Goal: Information Seeking & Learning: Learn about a topic

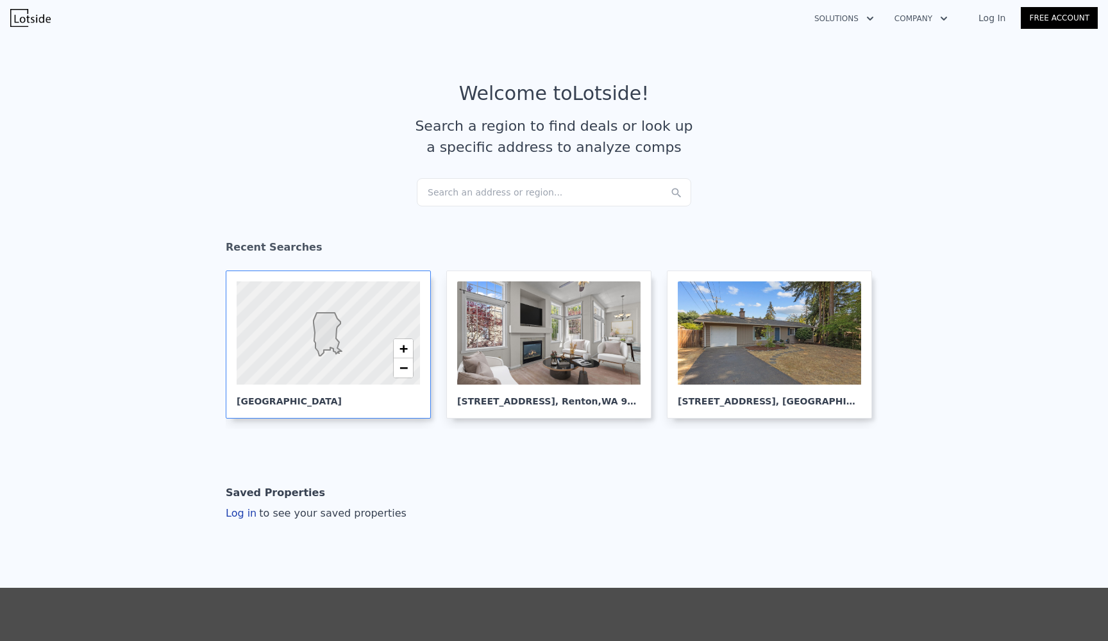
click at [340, 316] on div at bounding box center [328, 333] width 220 height 124
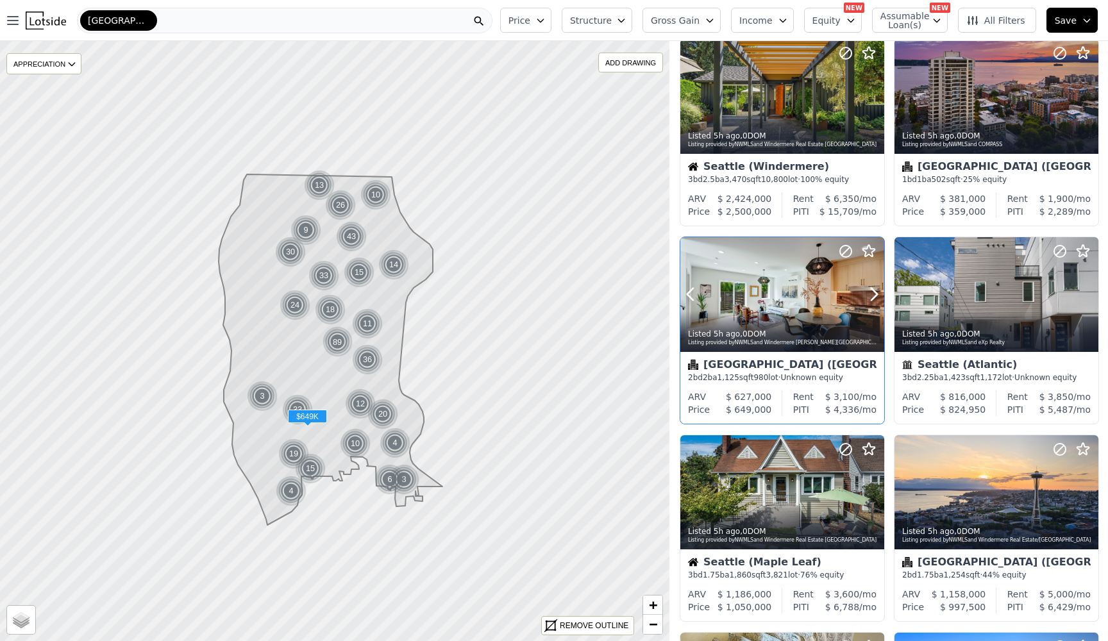
scroll to position [649, 0]
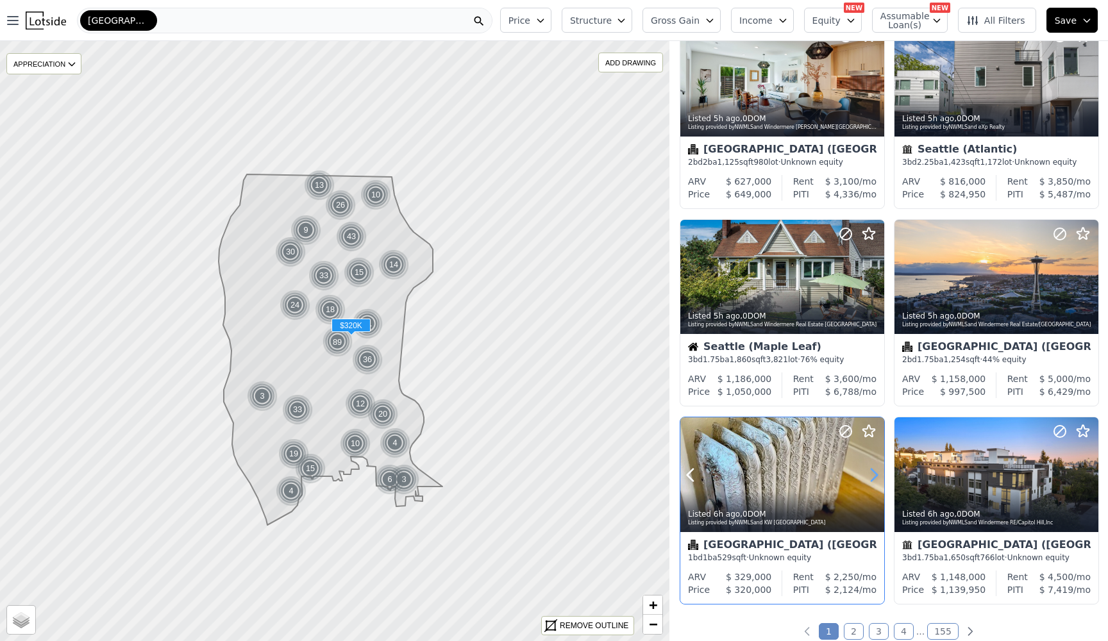
click at [871, 480] on icon at bounding box center [874, 475] width 21 height 21
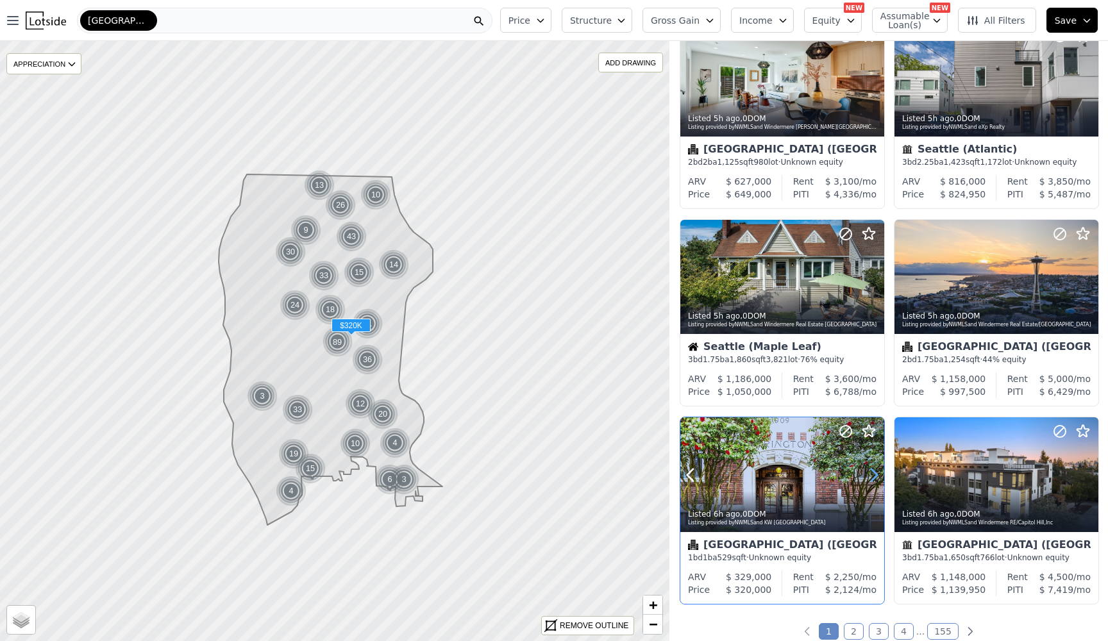
click at [871, 480] on icon at bounding box center [874, 475] width 21 height 21
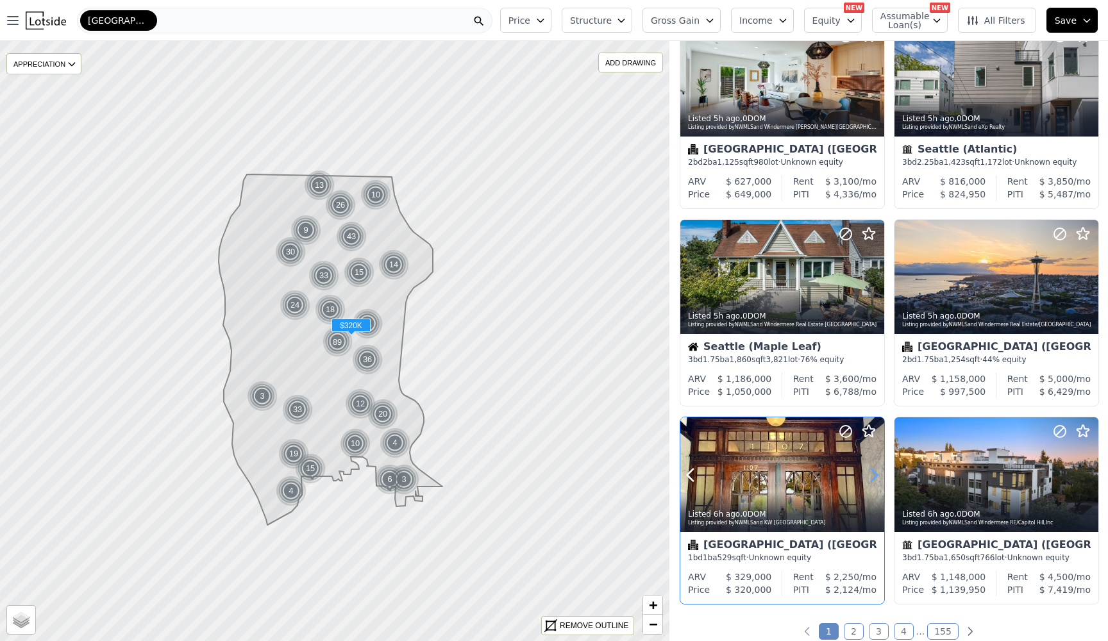
click at [871, 480] on icon at bounding box center [874, 475] width 21 height 21
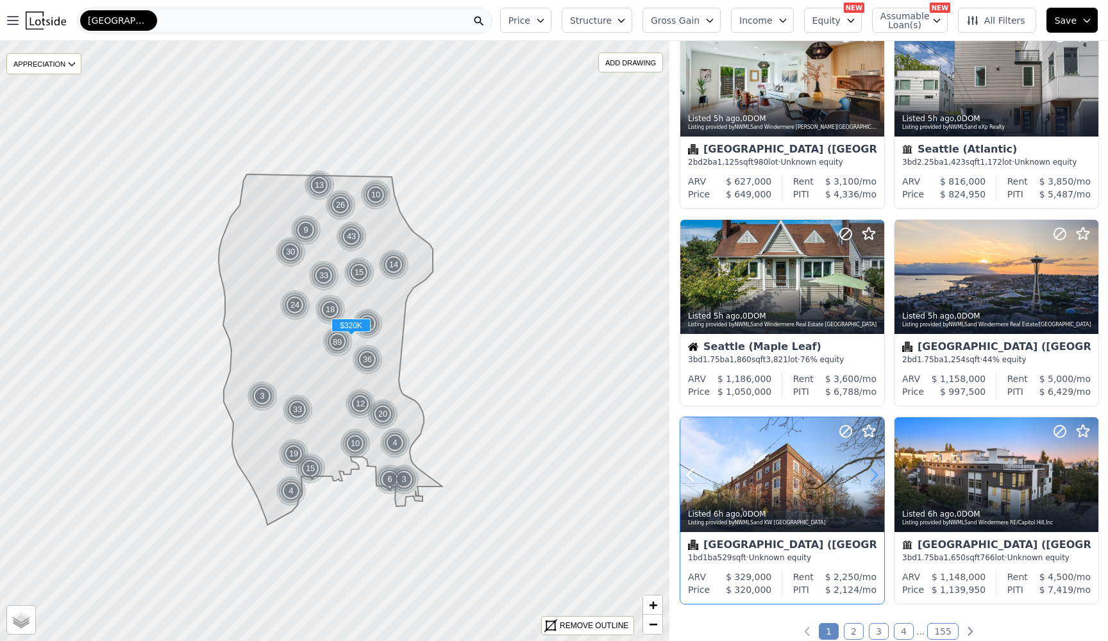
click at [871, 480] on icon at bounding box center [874, 475] width 21 height 21
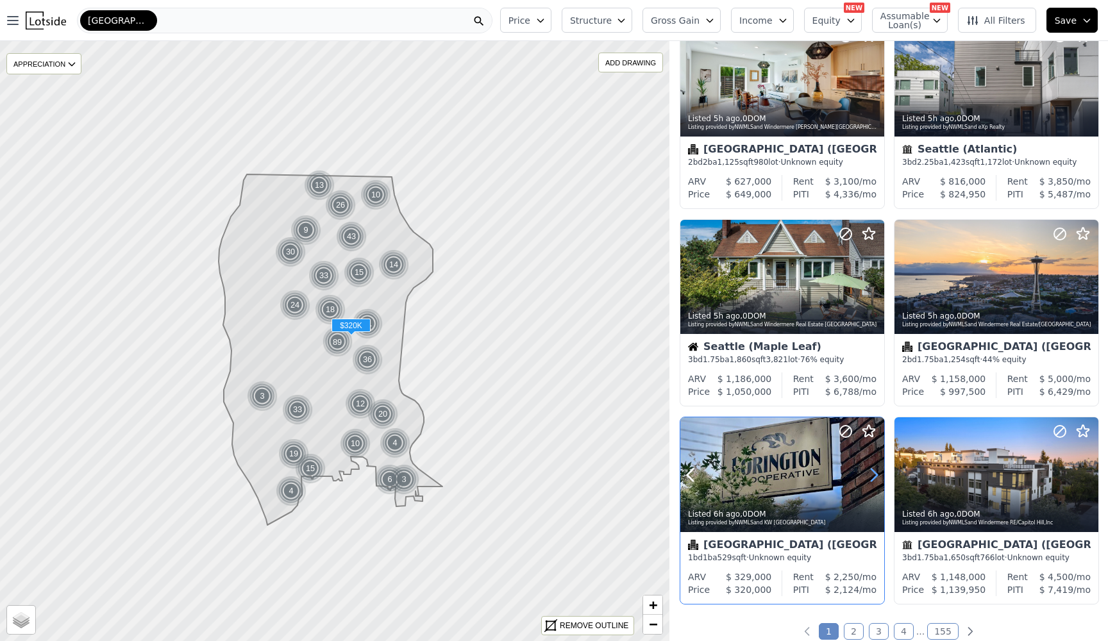
click at [871, 480] on icon at bounding box center [874, 475] width 21 height 21
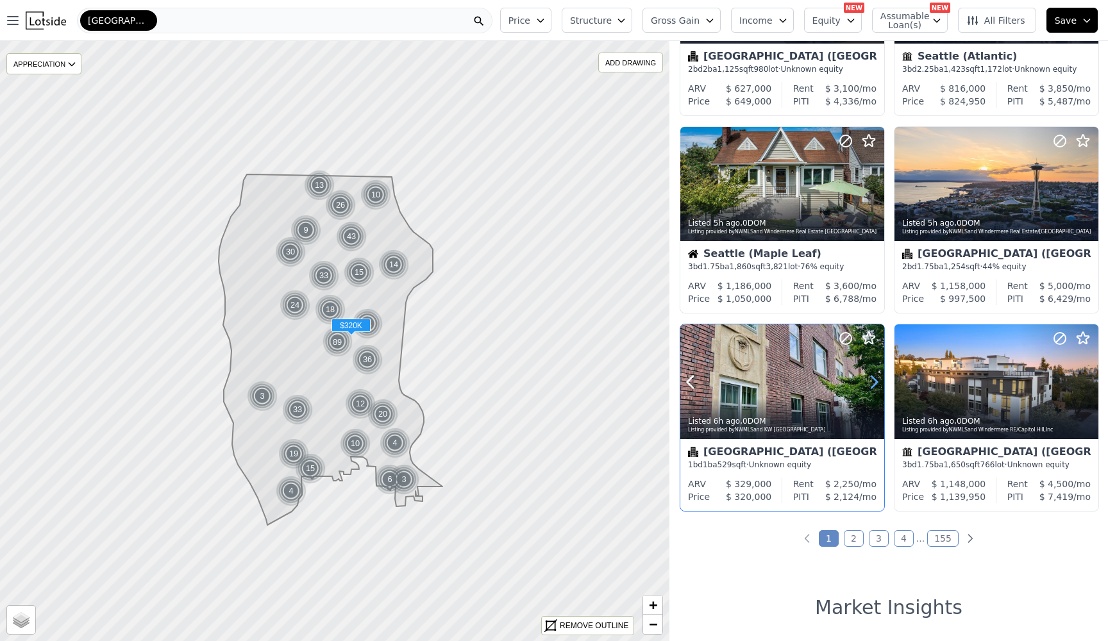
scroll to position [761, 0]
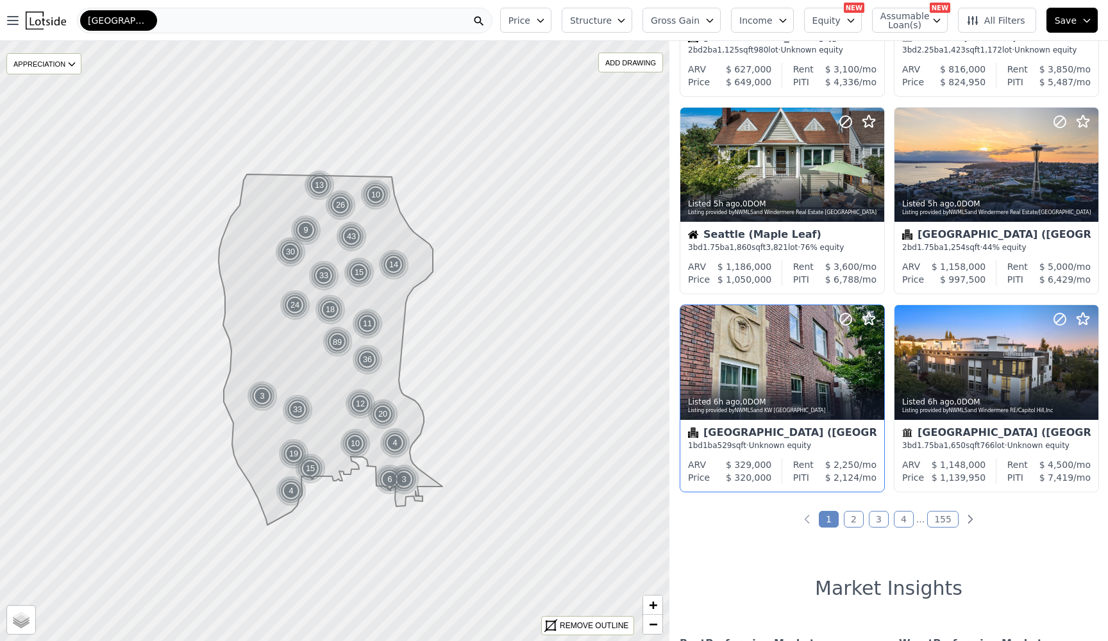
click at [851, 520] on link "2" at bounding box center [854, 519] width 20 height 17
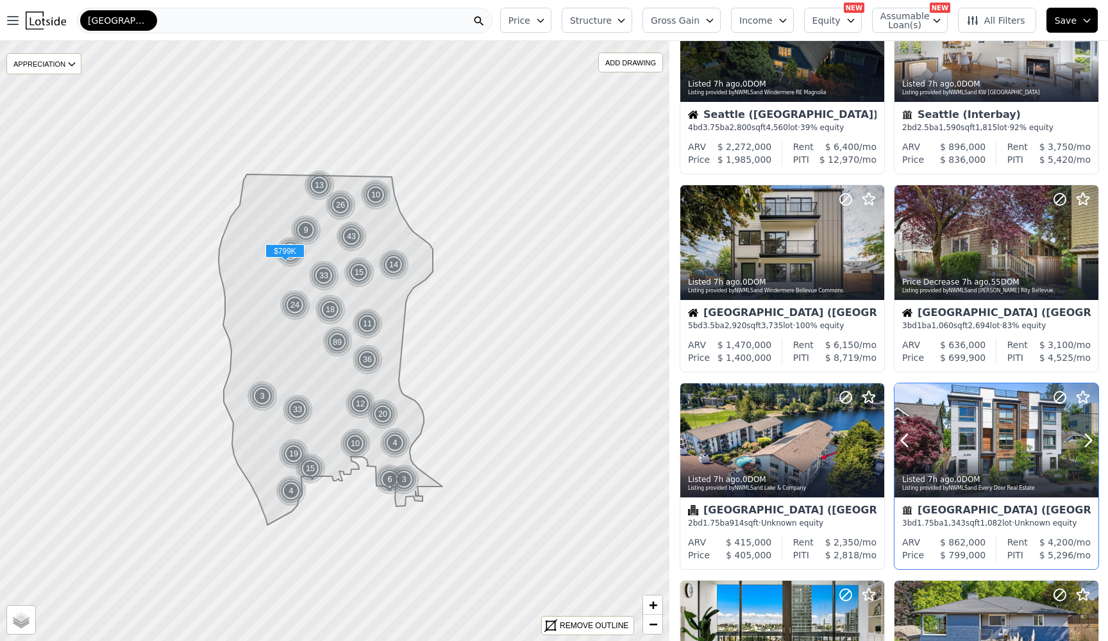
scroll to position [684, 0]
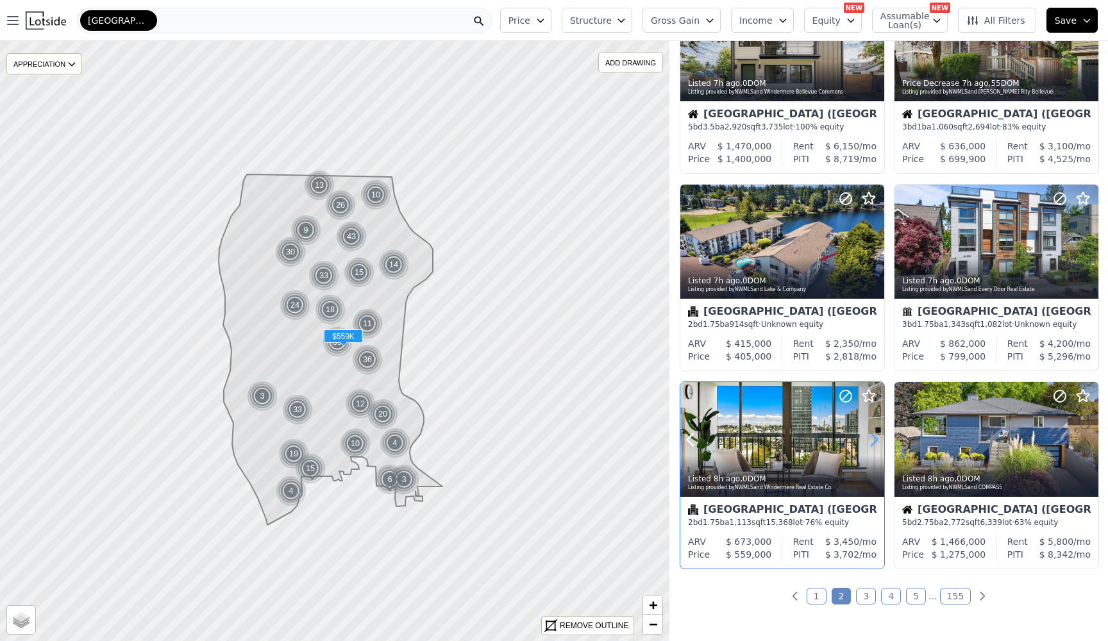
click at [876, 446] on icon at bounding box center [874, 439] width 6 height 12
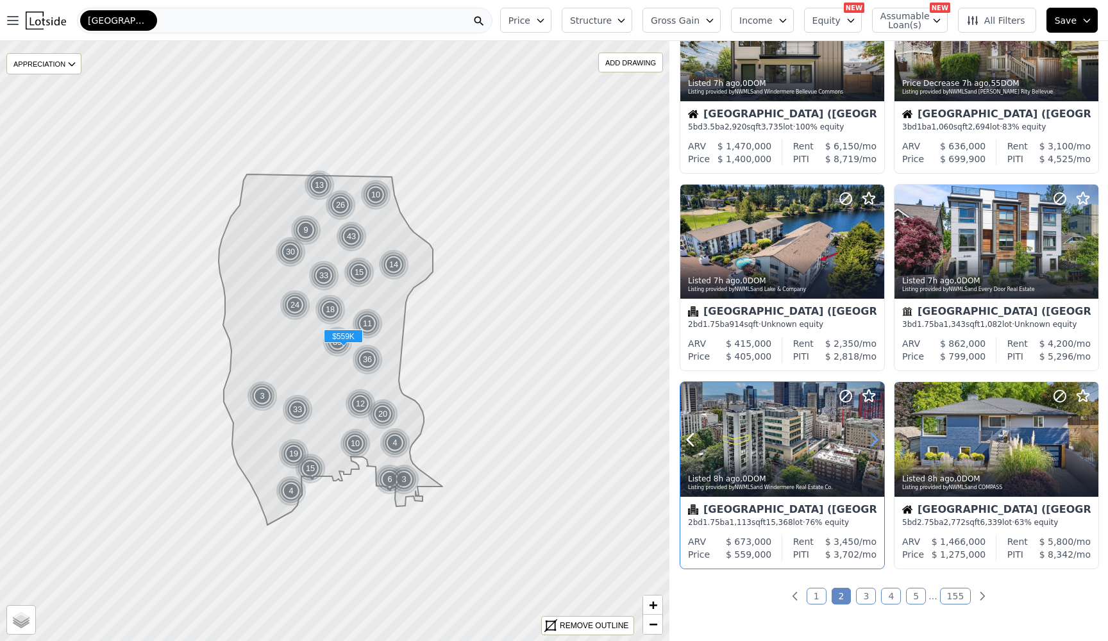
click at [876, 446] on icon at bounding box center [874, 439] width 6 height 12
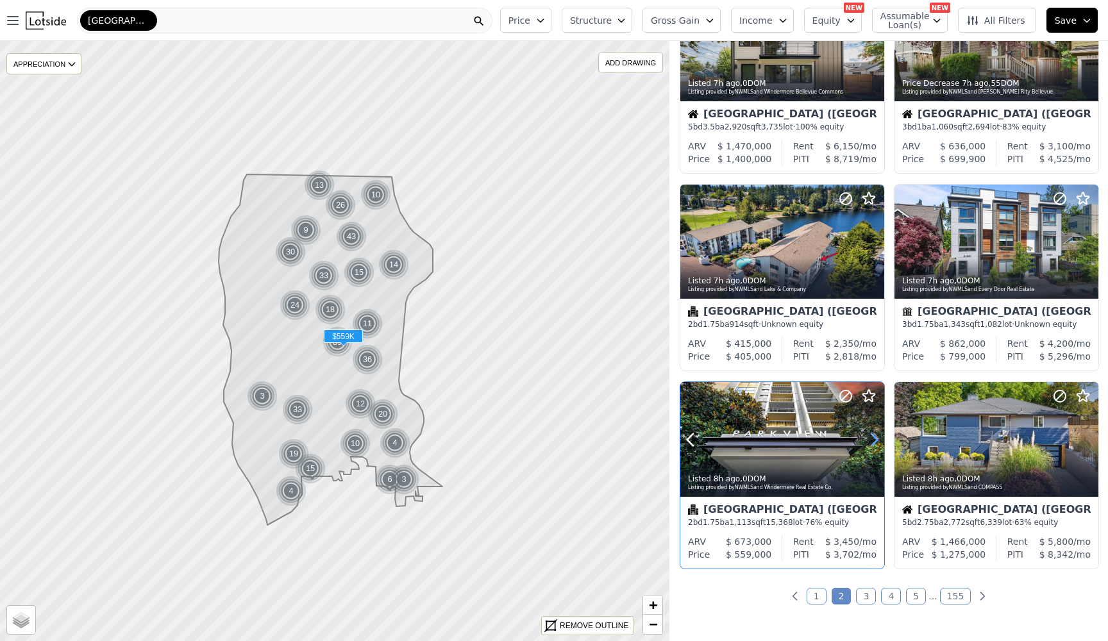
click at [876, 446] on icon at bounding box center [874, 439] width 6 height 12
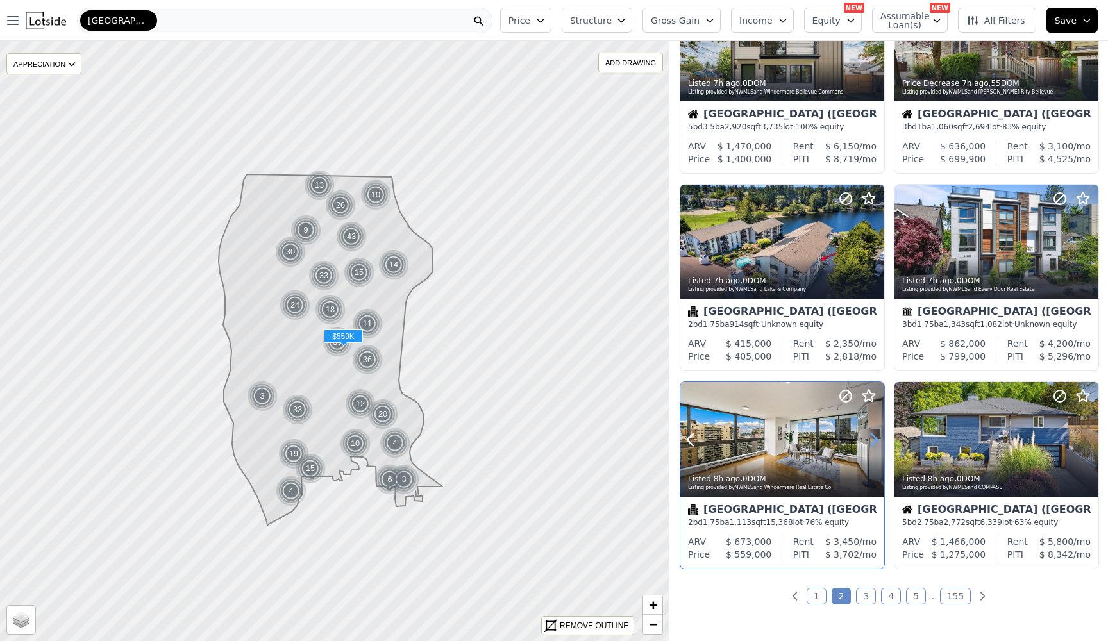
click at [876, 446] on icon at bounding box center [874, 439] width 6 height 12
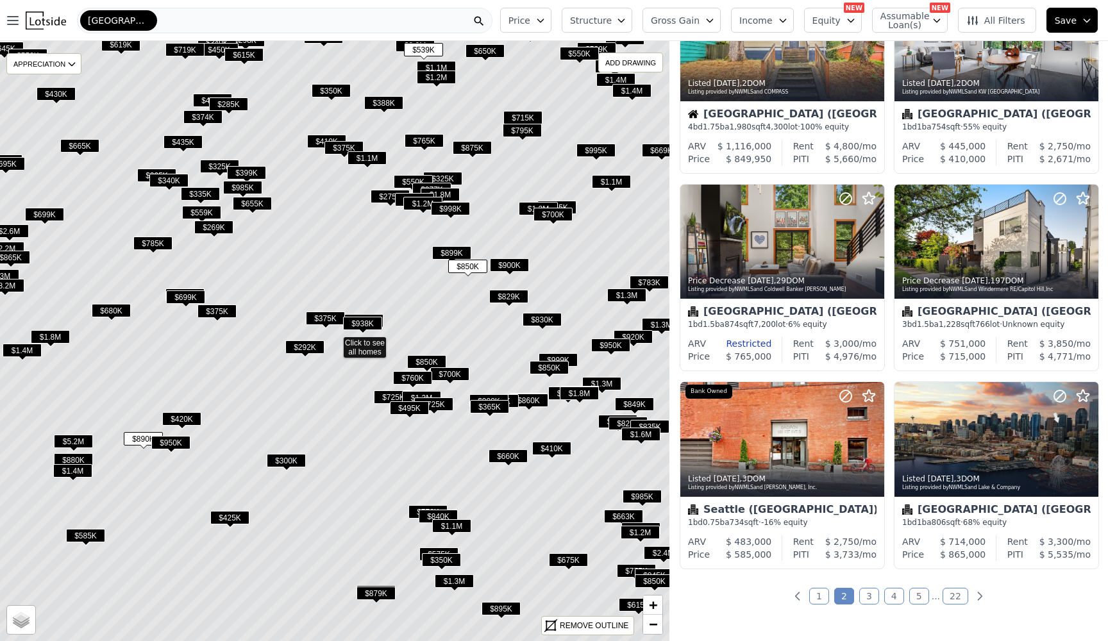
click at [365, 319] on span "$938K" at bounding box center [362, 323] width 39 height 13
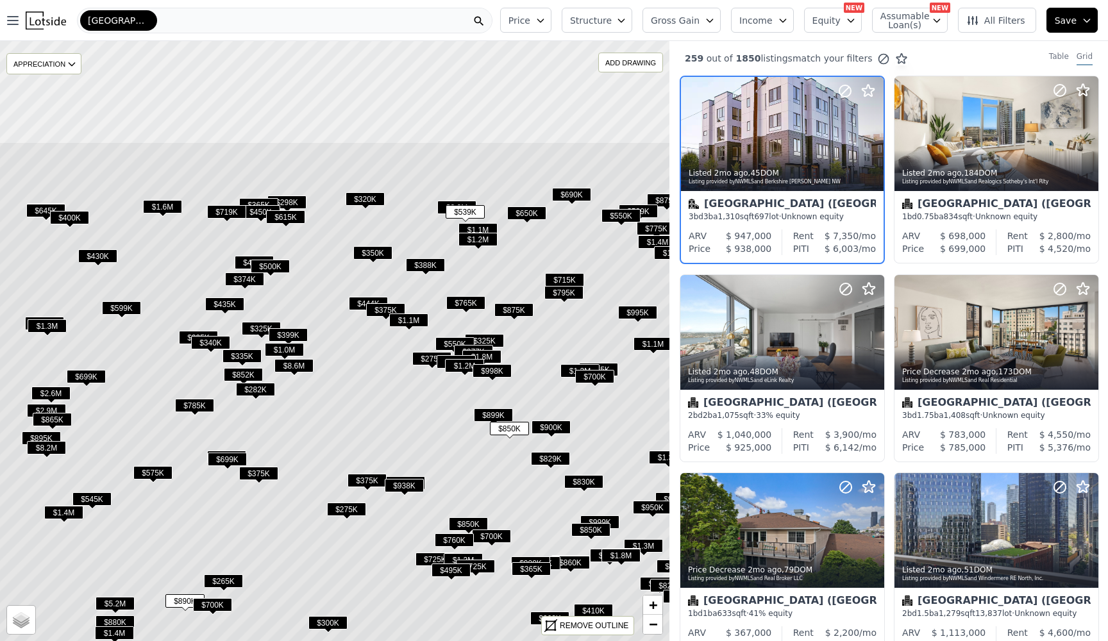
drag, startPoint x: 283, startPoint y: 258, endPoint x: 324, endPoint y: 414, distance: 161.1
click at [324, 414] on icon at bounding box center [377, 503] width 806 height 723
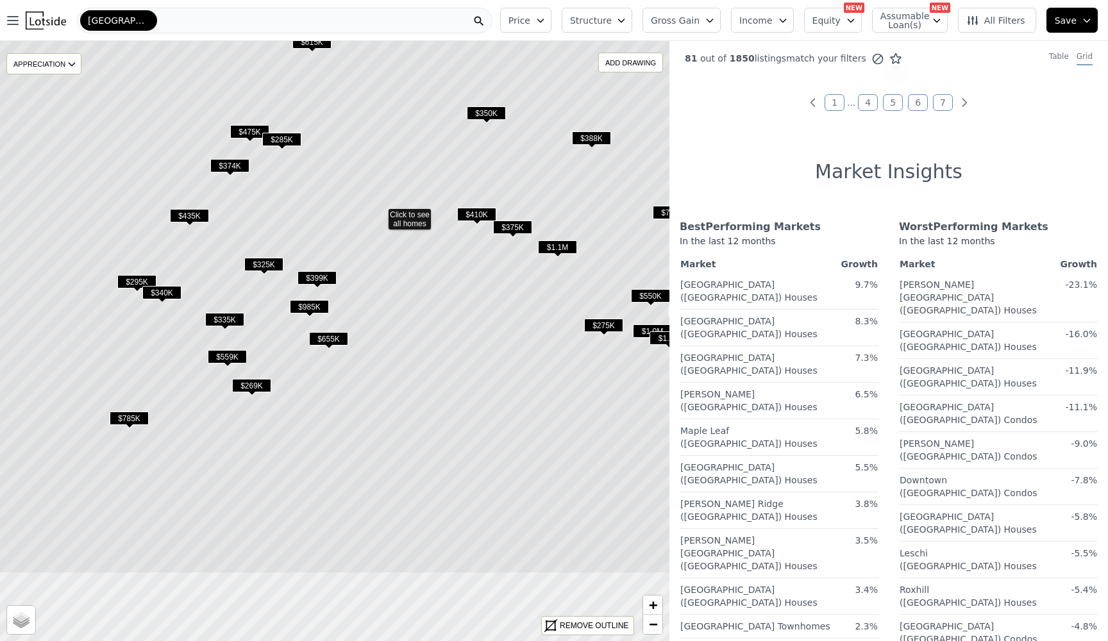
drag, startPoint x: 322, startPoint y: 374, endPoint x: 368, endPoint y: 229, distance: 152.1
click at [368, 229] on icon at bounding box center [380, 212] width 806 height 723
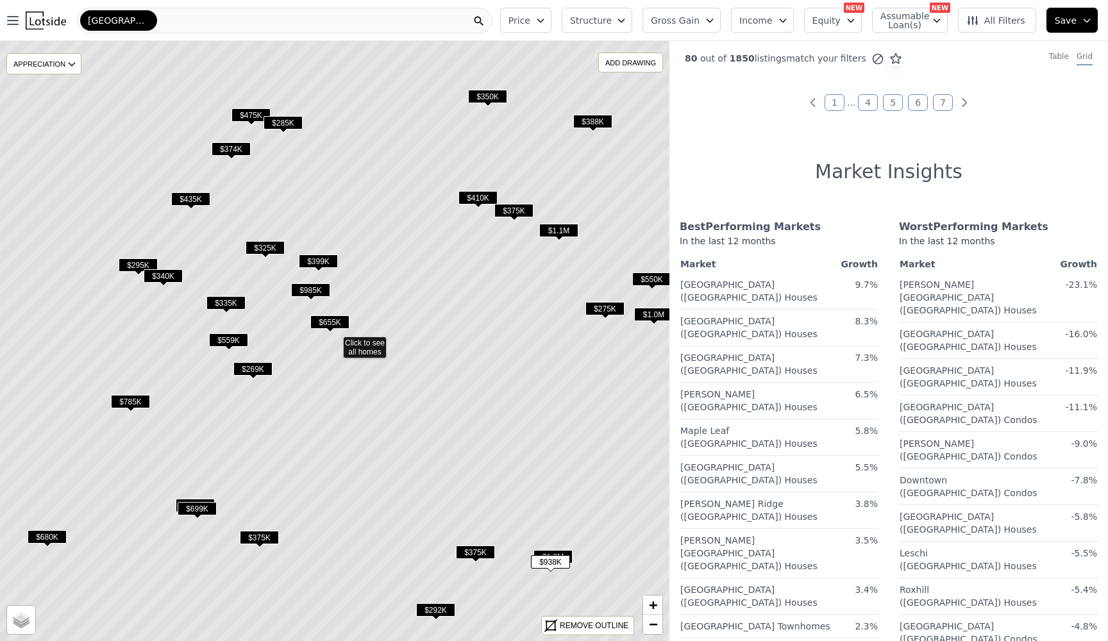
click at [331, 316] on span "$655K" at bounding box center [329, 321] width 39 height 13
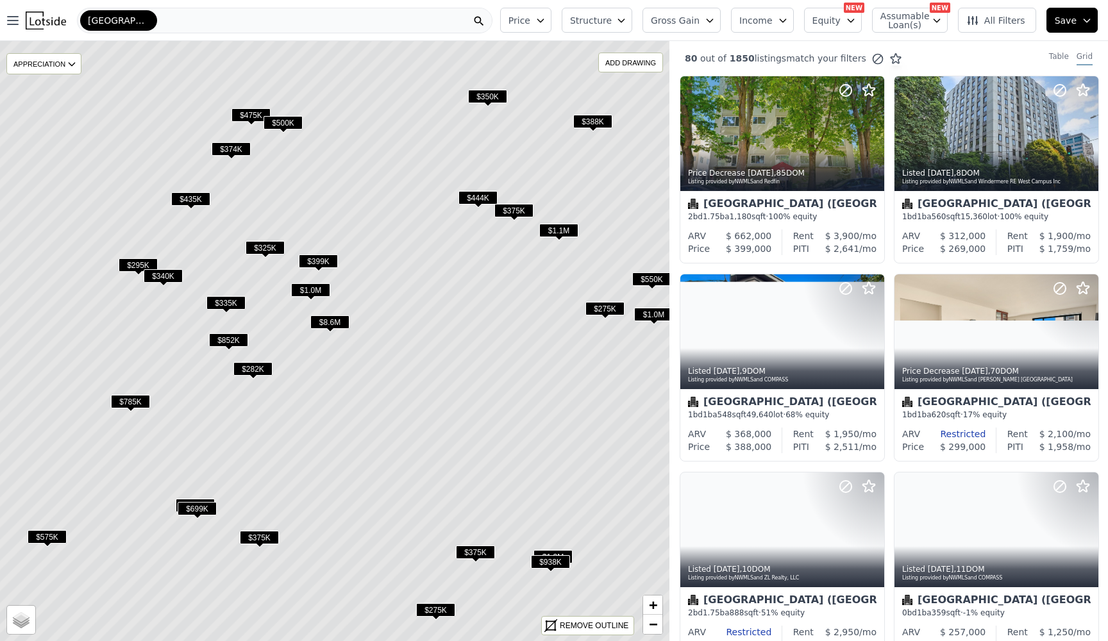
scroll to position [803, 0]
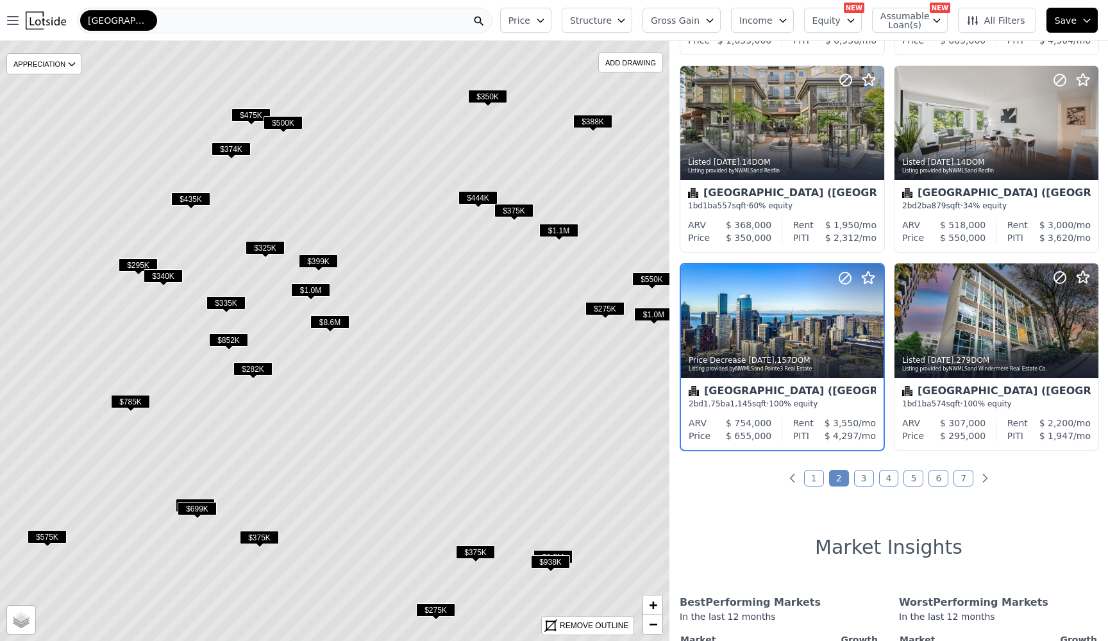
click at [319, 288] on span "$1.0M" at bounding box center [310, 289] width 39 height 13
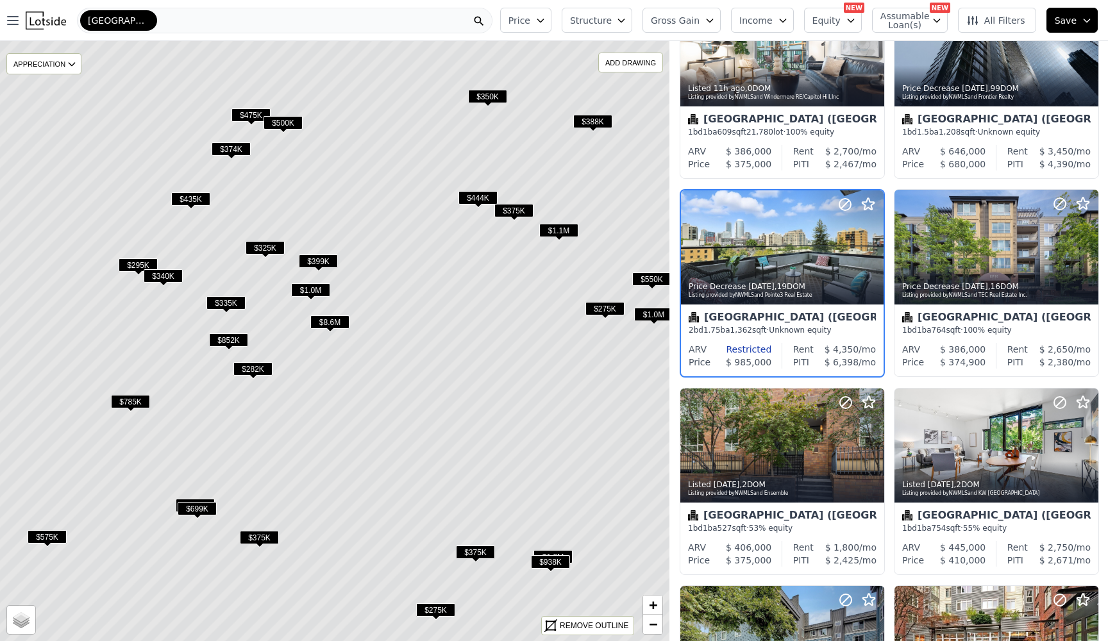
scroll to position [206, 0]
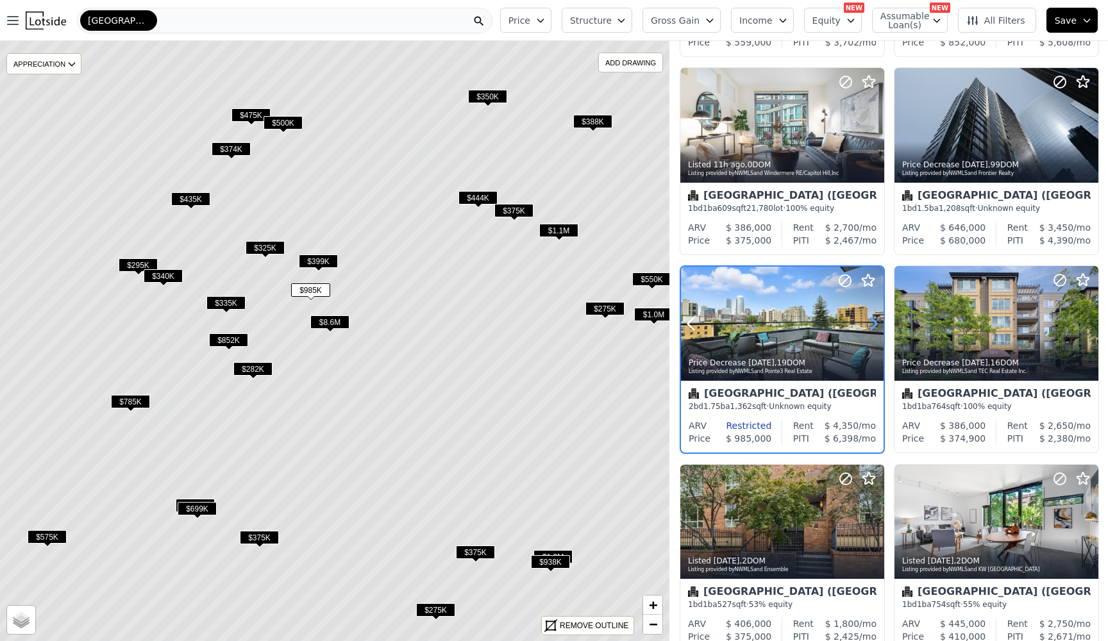
click at [870, 326] on icon at bounding box center [873, 323] width 21 height 21
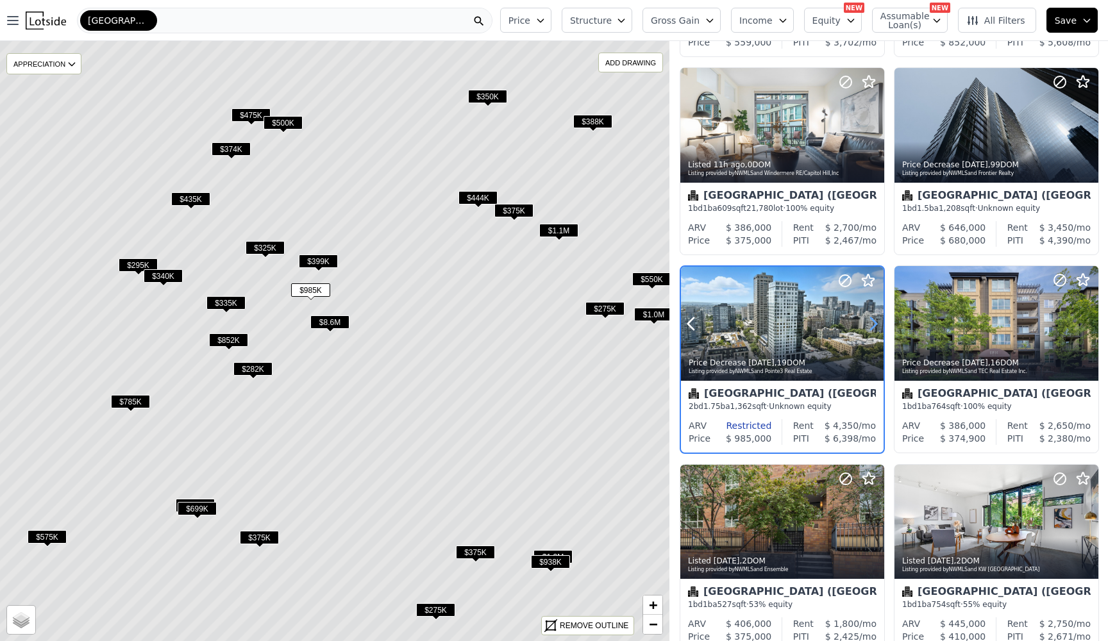
click at [870, 326] on icon at bounding box center [873, 323] width 21 height 21
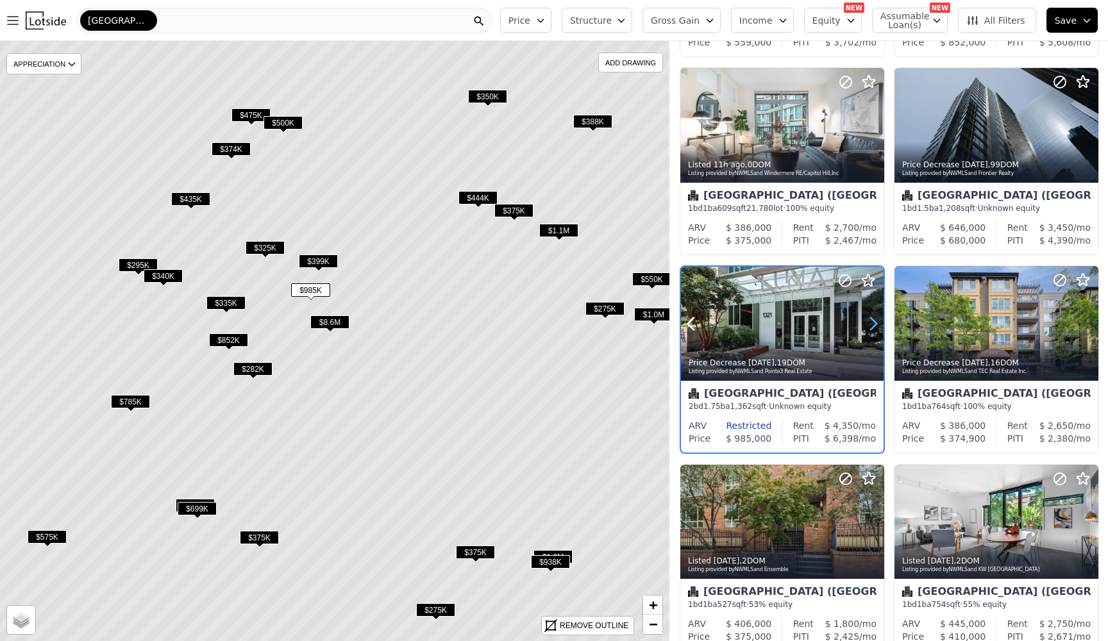
click at [870, 326] on icon at bounding box center [873, 323] width 21 height 21
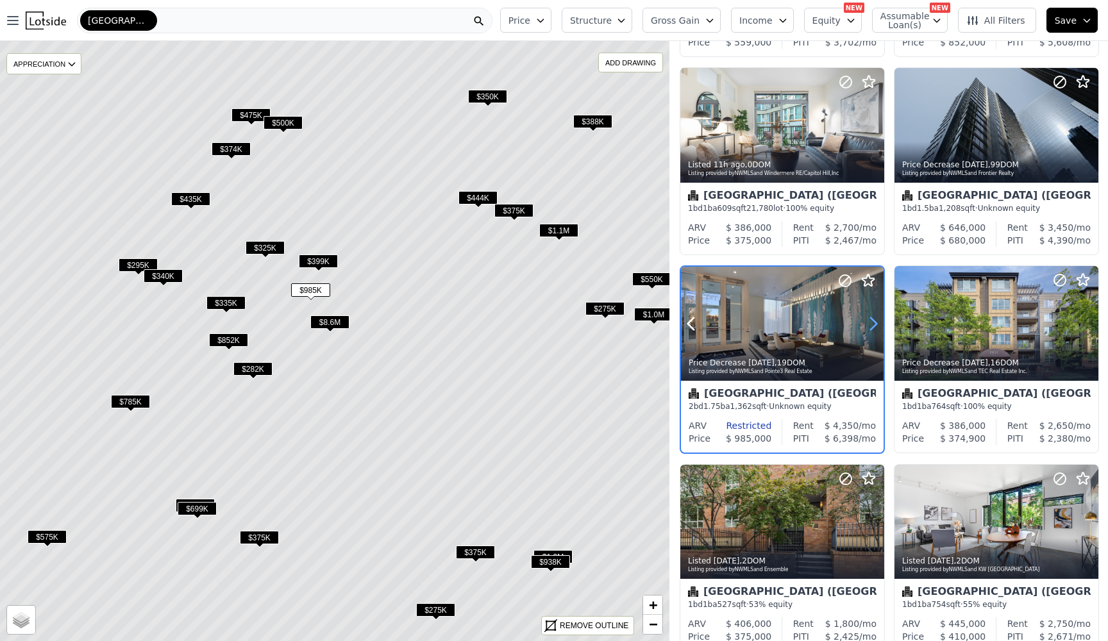
click at [870, 326] on icon at bounding box center [873, 323] width 21 height 21
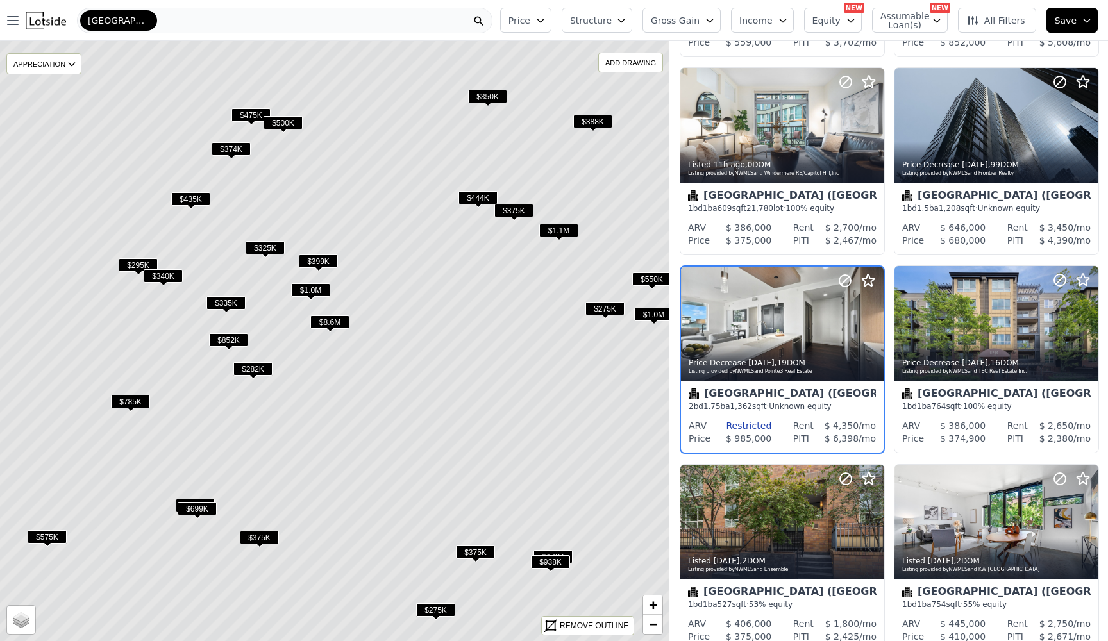
click at [337, 322] on span "$8.6M" at bounding box center [329, 321] width 39 height 13
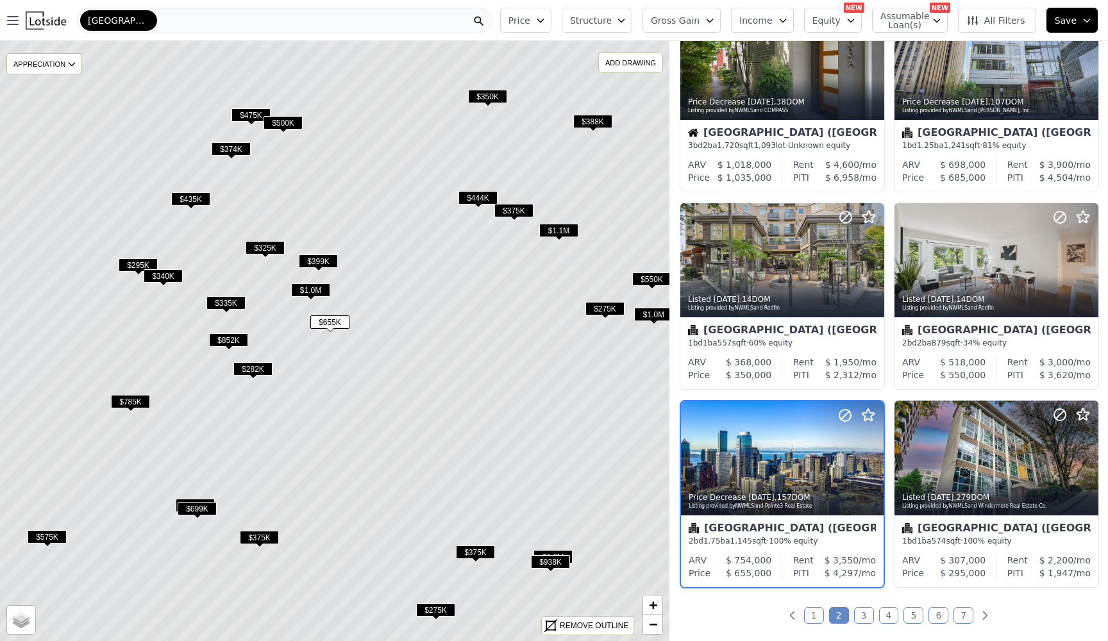
scroll to position [803, 0]
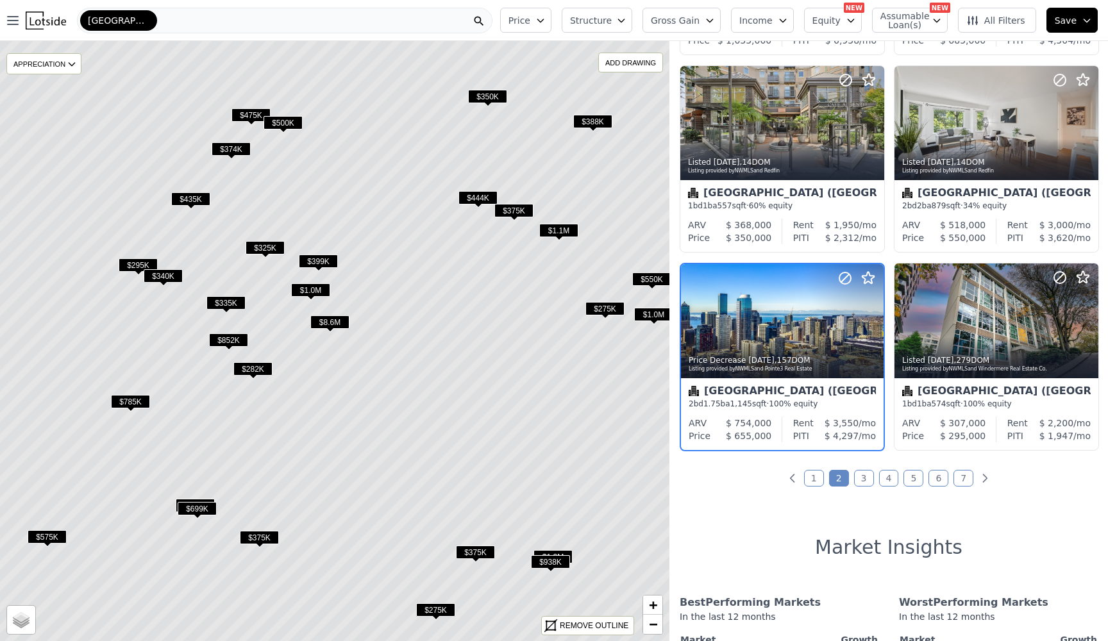
click at [338, 322] on span "$8.6M" at bounding box center [329, 321] width 39 height 13
click at [338, 322] on span "$655K" at bounding box center [329, 321] width 39 height 13
click at [338, 322] on span "$8.6M" at bounding box center [329, 321] width 39 height 13
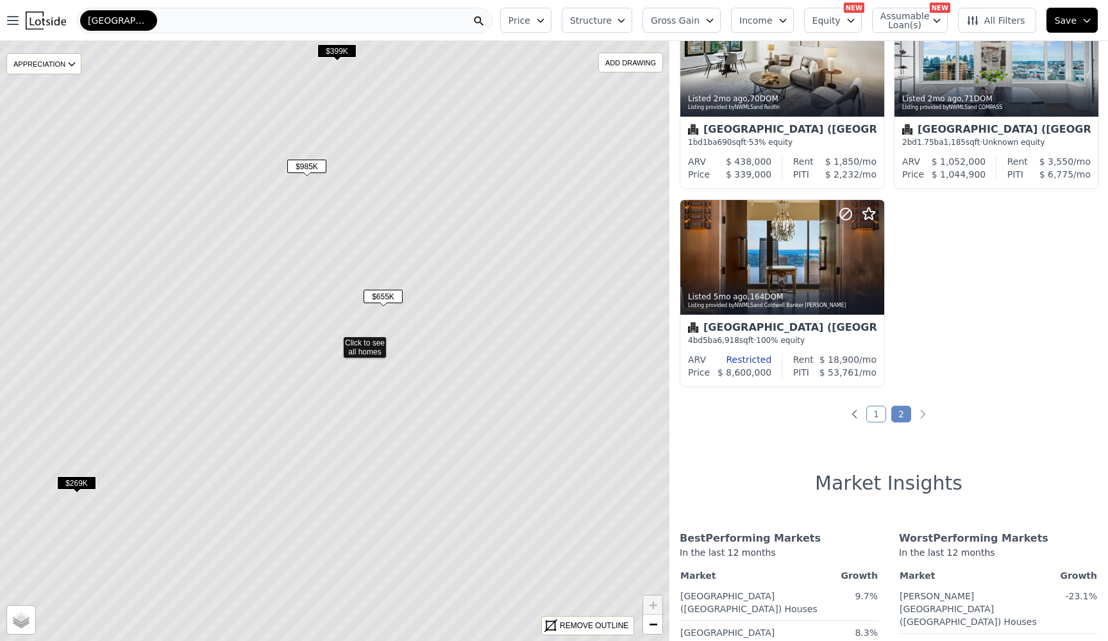
scroll to position [58, 0]
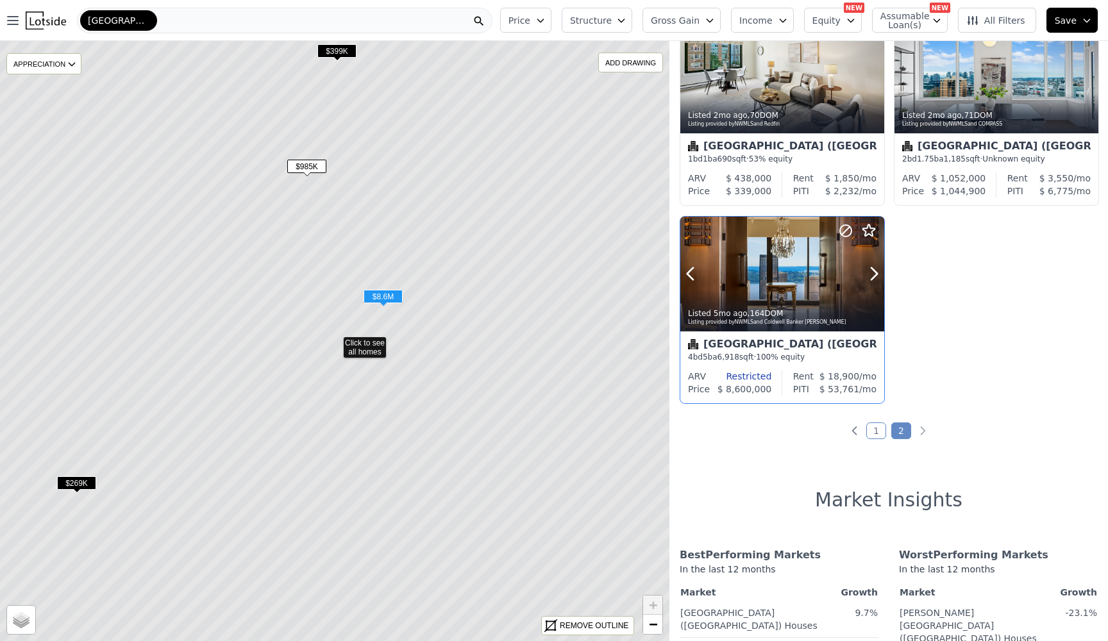
click at [814, 283] on div at bounding box center [843, 258] width 82 height 82
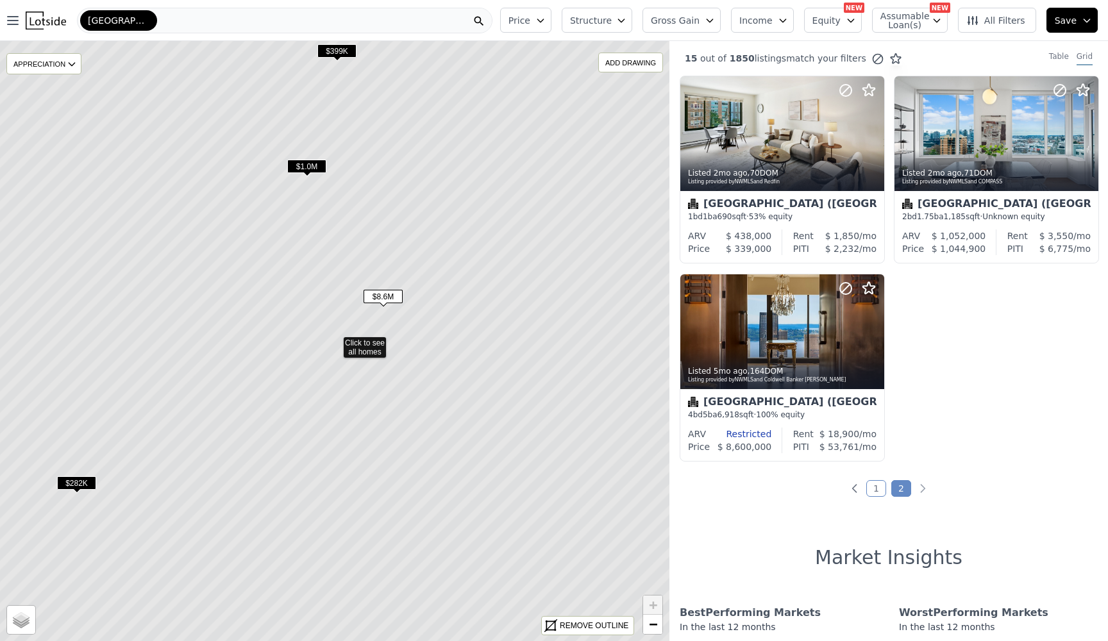
scroll to position [0, 0]
click at [447, 357] on icon at bounding box center [335, 340] width 806 height 723
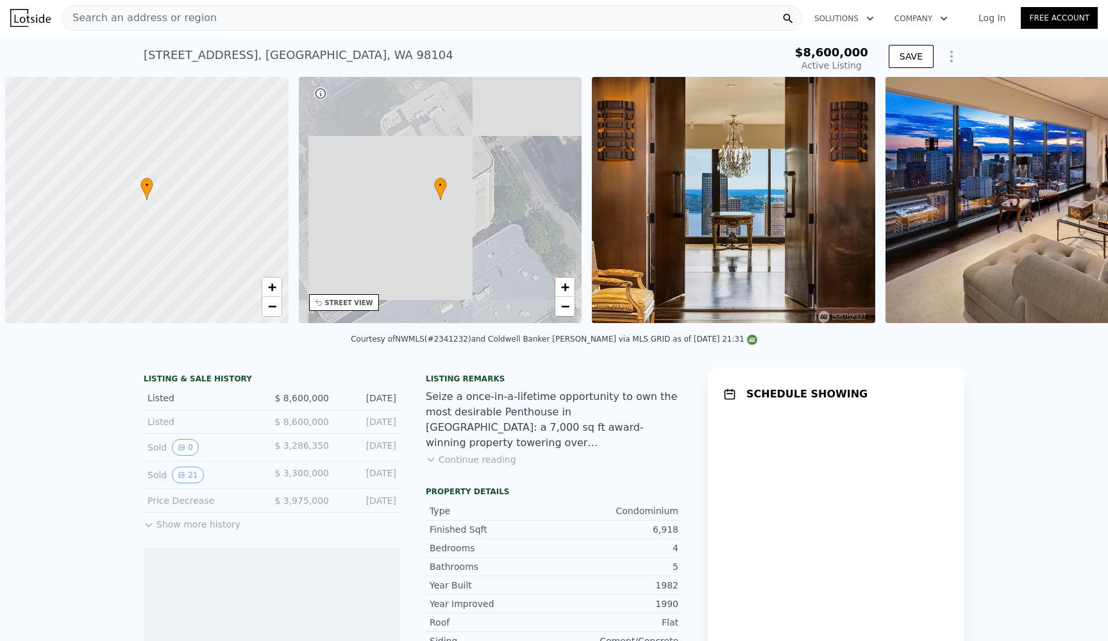
scroll to position [0, 5]
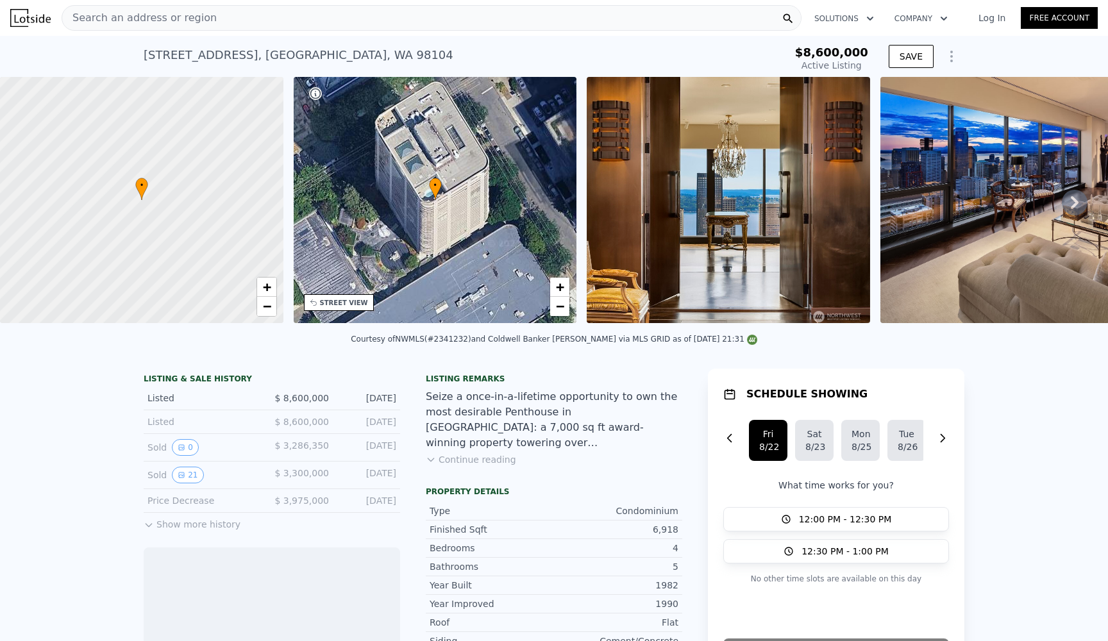
click at [706, 244] on img at bounding box center [728, 200] width 283 height 246
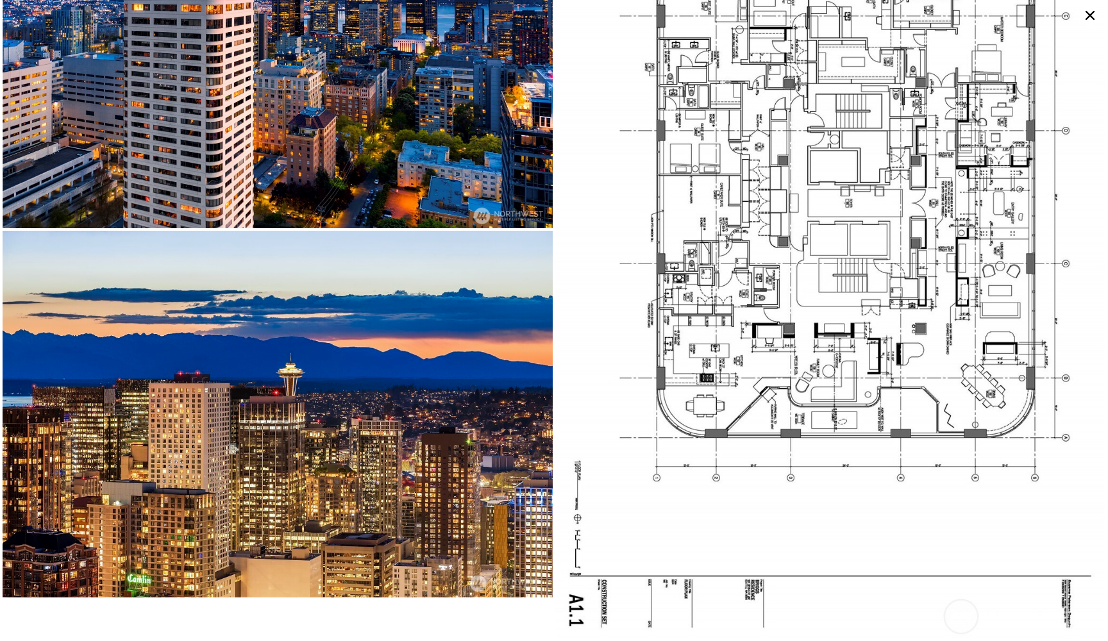
scroll to position [7472, 0]
click at [1092, 16] on icon at bounding box center [1090, 15] width 21 height 21
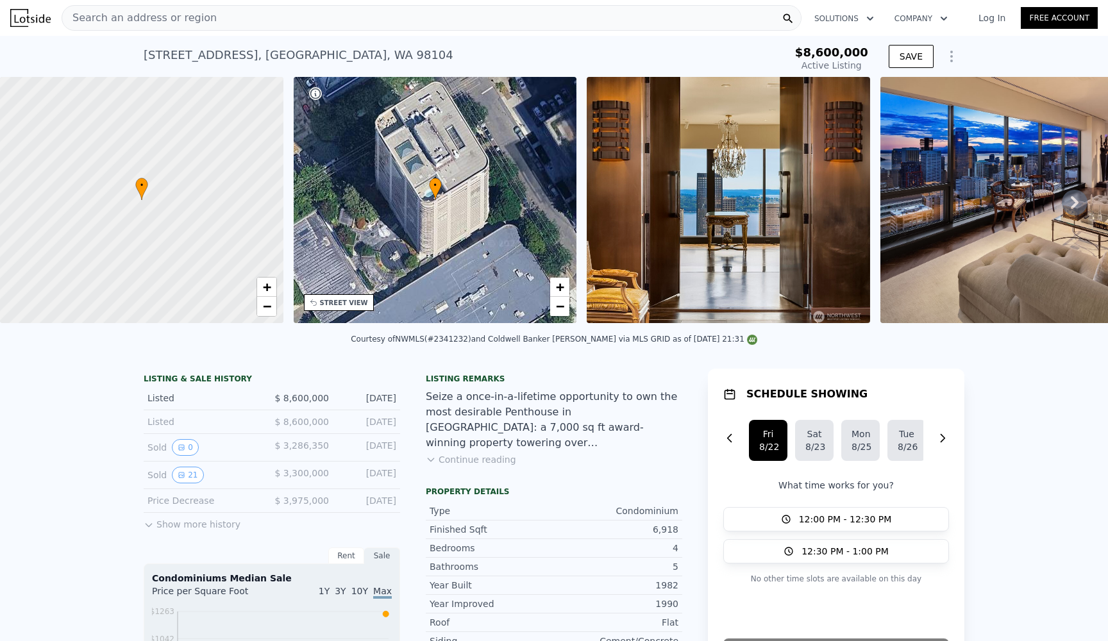
click at [471, 456] on button "Continue reading" at bounding box center [471, 459] width 90 height 13
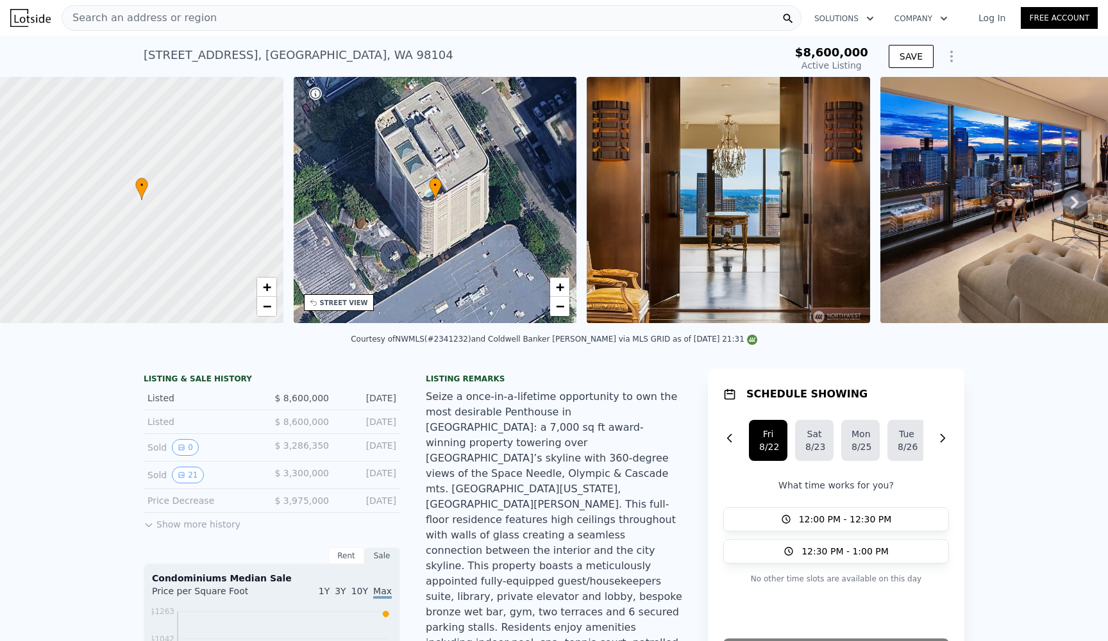
click at [488, 424] on div "Seize a once-in-a-lifetime opportunity to own the most desirable Penthouse in S…" at bounding box center [554, 527] width 256 height 277
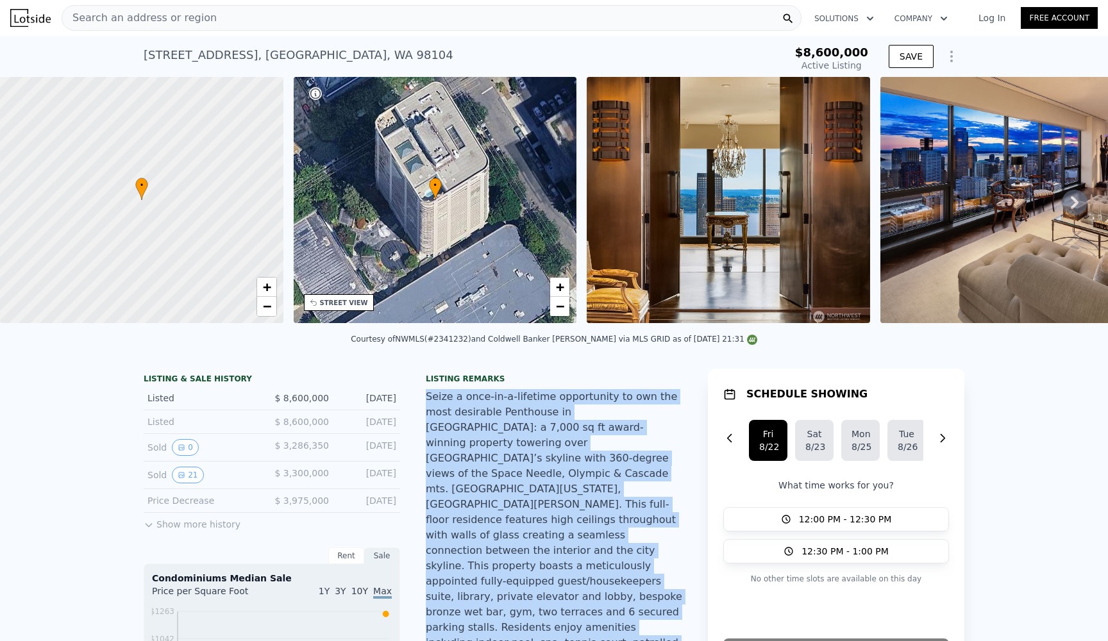
click at [488, 424] on div "Seize a once-in-a-lifetime opportunity to own the most desirable Penthouse in S…" at bounding box center [554, 527] width 256 height 277
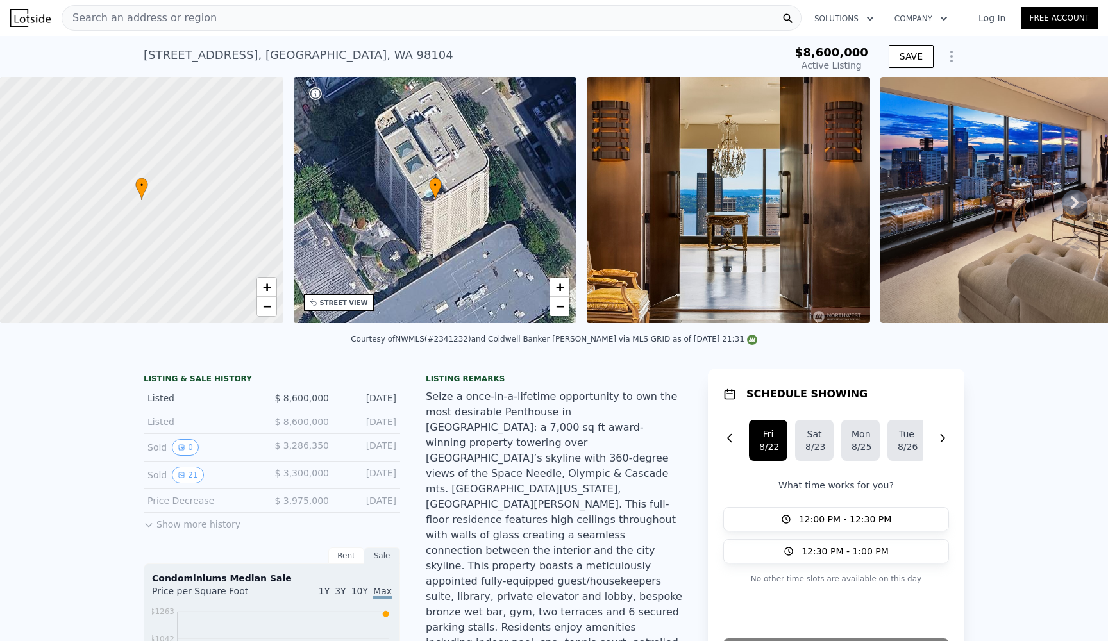
click at [488, 424] on div "Seize a once-in-a-lifetime opportunity to own the most desirable Penthouse in S…" at bounding box center [554, 527] width 256 height 277
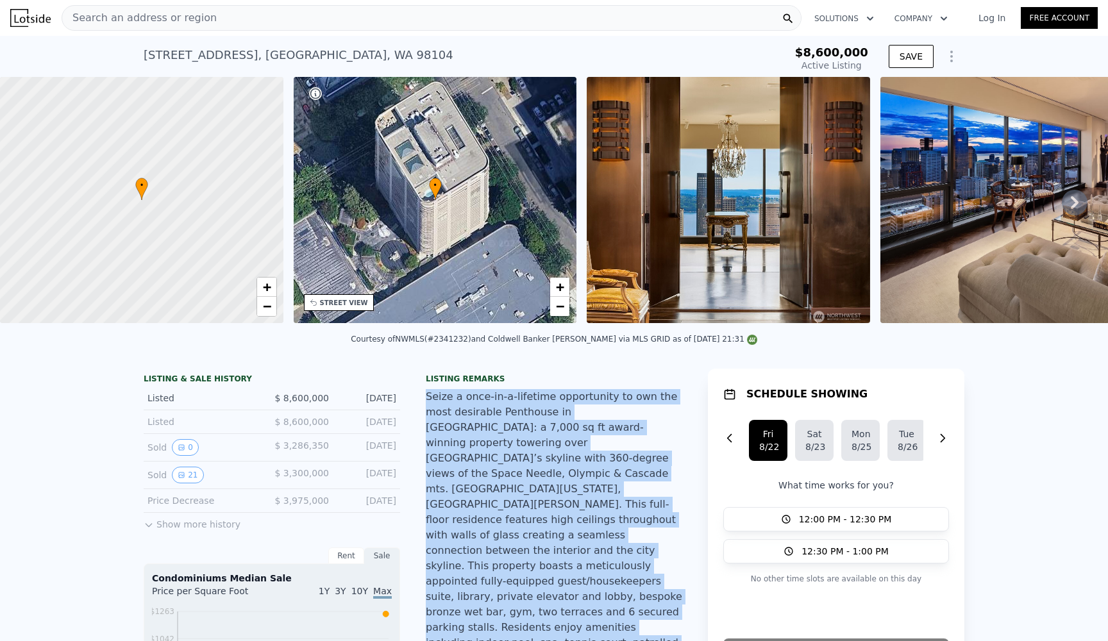
click at [492, 517] on div "Seize a once-in-a-lifetime opportunity to own the most desirable Penthouse in S…" at bounding box center [554, 527] width 256 height 277
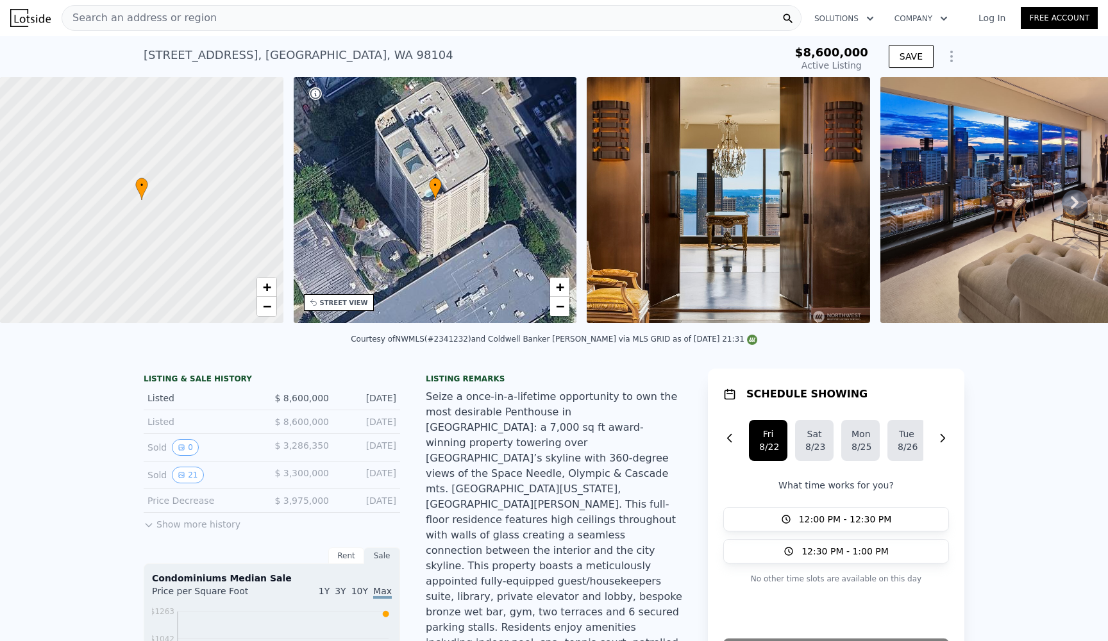
click at [492, 517] on div "Seize a once-in-a-lifetime opportunity to own the most desirable Penthouse in S…" at bounding box center [554, 527] width 256 height 277
click at [495, 514] on div "Seize a once-in-a-lifetime opportunity to own the most desirable Penthouse in S…" at bounding box center [554, 527] width 256 height 277
click at [544, 451] on div "Seize a once-in-a-lifetime opportunity to own the most desirable Penthouse in S…" at bounding box center [554, 527] width 256 height 277
click at [635, 267] on img at bounding box center [728, 200] width 283 height 246
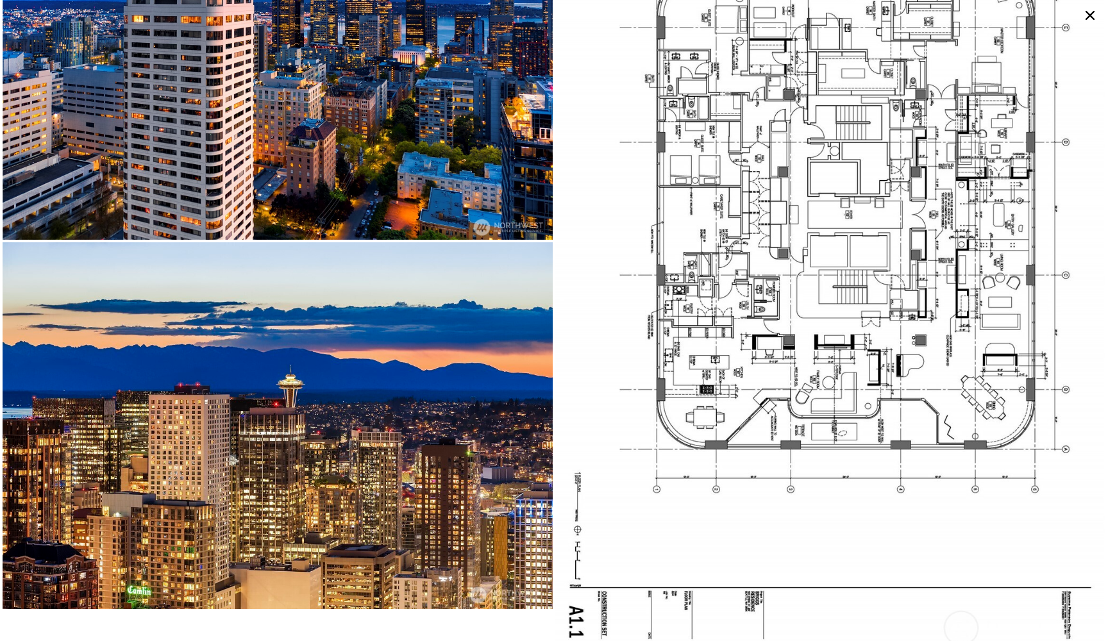
scroll to position [7471, 0]
